Goal: Check status: Check status

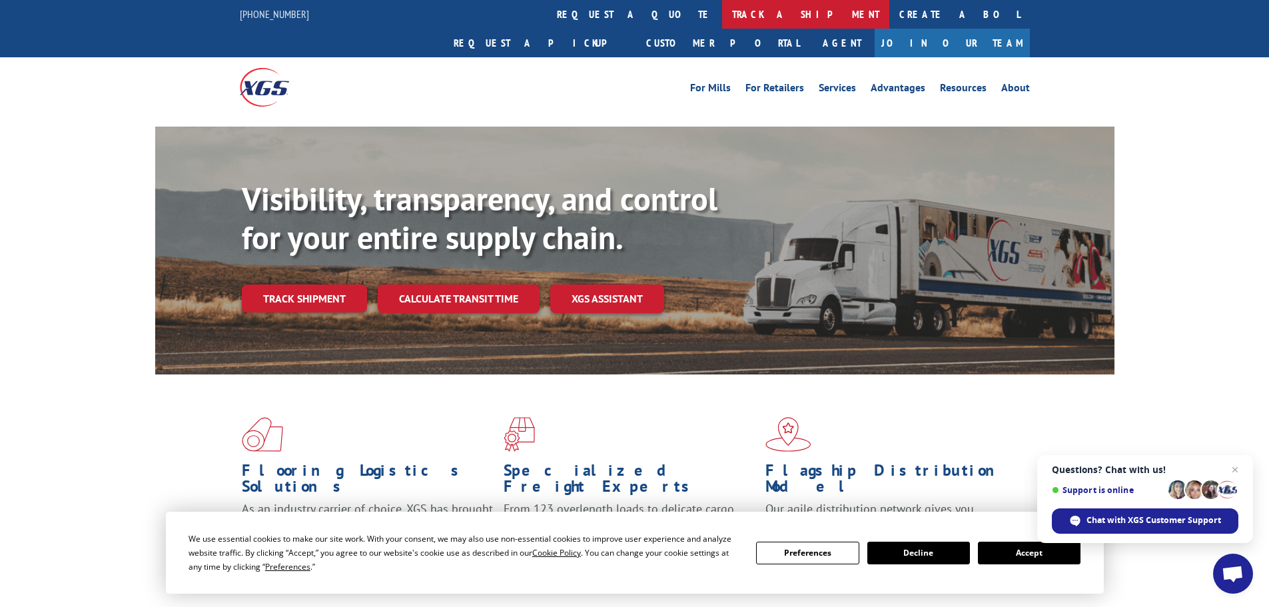
click at [722, 11] on link "track a shipment" at bounding box center [805, 14] width 167 height 29
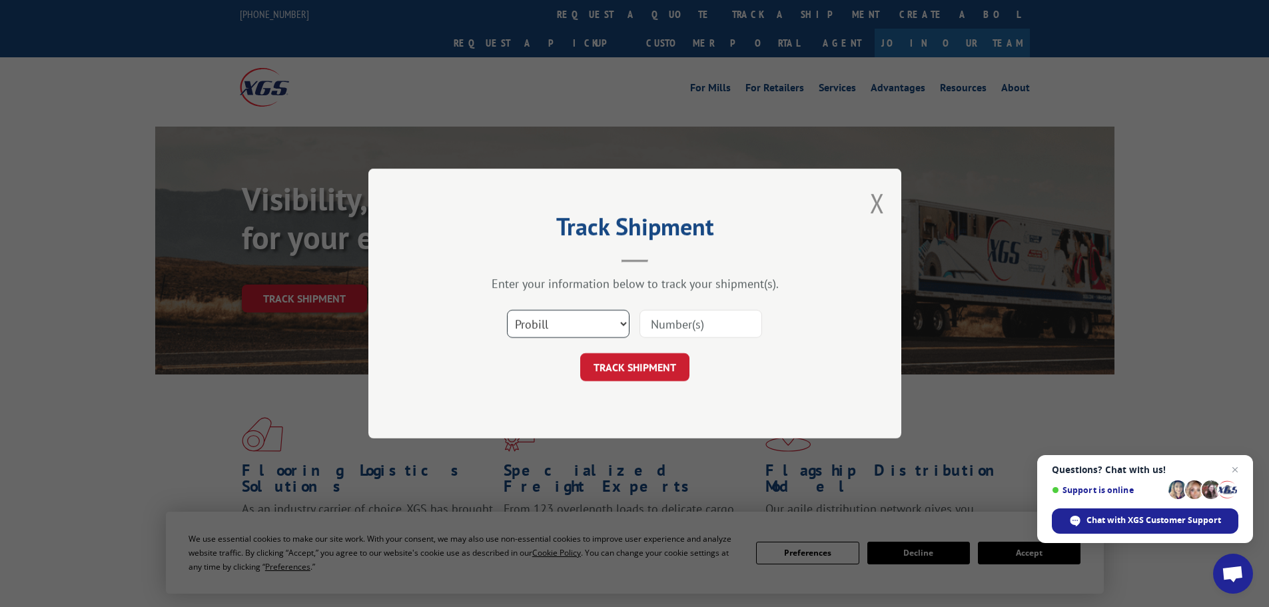
click at [587, 317] on select "Select category... Probill BOL PO" at bounding box center [568, 324] width 123 height 28
select select "po"
click at [507, 310] on select "Select category... Probill BOL PO" at bounding box center [568, 324] width 123 height 28
click at [550, 326] on select "Select category... Probill BOL PO" at bounding box center [568, 324] width 123 height 28
click at [553, 322] on select "Select category... Probill BOL PO" at bounding box center [568, 324] width 123 height 28
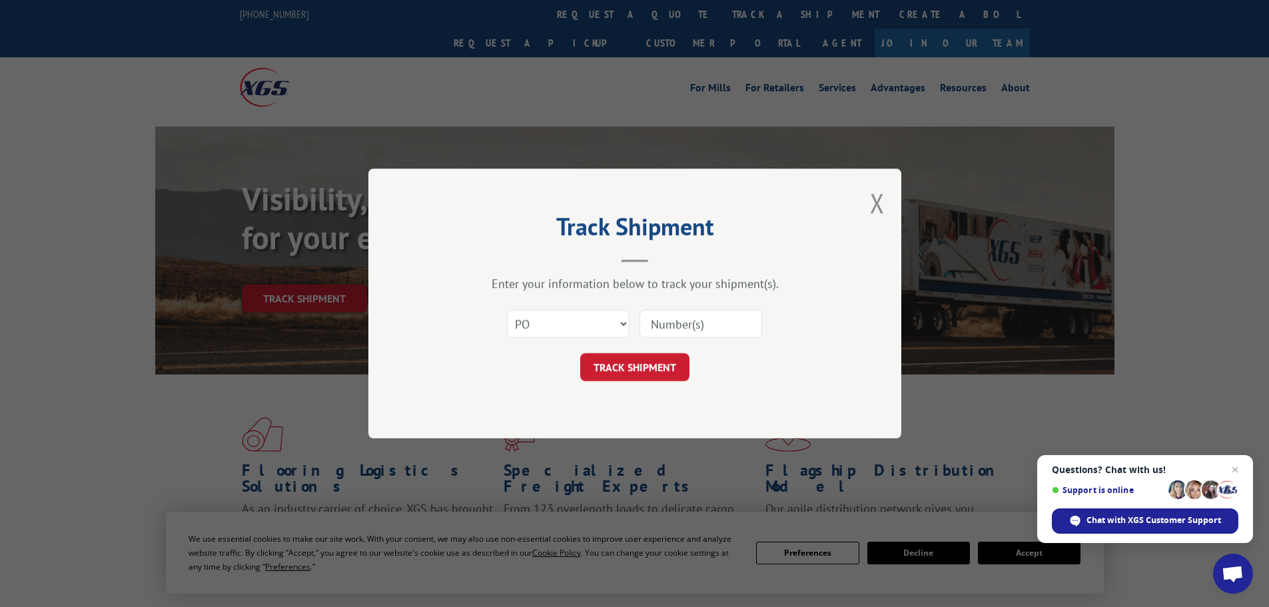
click at [658, 317] on input at bounding box center [701, 324] width 123 height 28
type input "0"
type input "07514617"
click at [580, 353] on button "TRACK SHIPMENT" at bounding box center [634, 367] width 109 height 28
